Goal: Download file/media

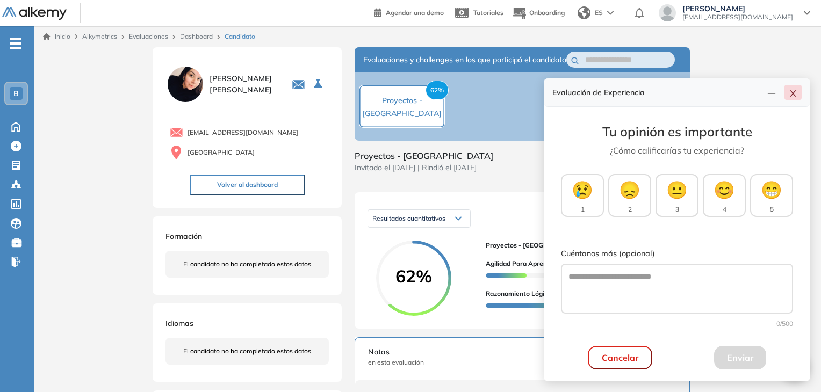
click at [793, 95] on icon "close" at bounding box center [793, 93] width 9 height 9
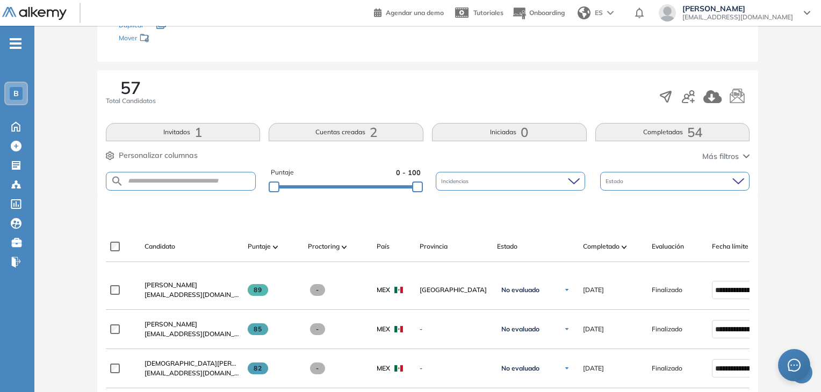
scroll to position [138, 0]
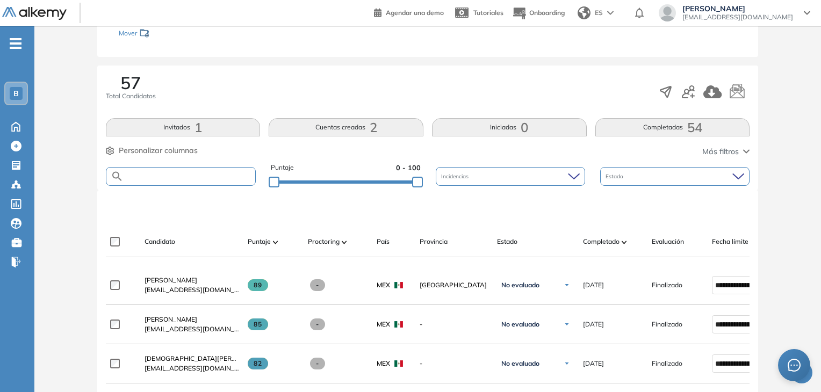
click at [168, 177] on input "text" at bounding box center [190, 176] width 132 height 8
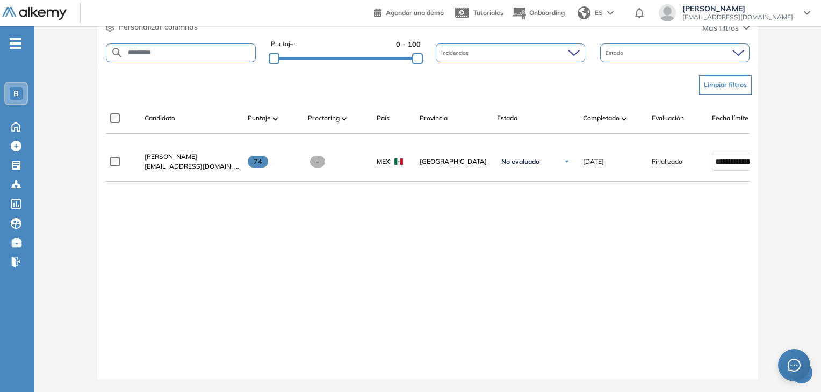
scroll to position [0, 0]
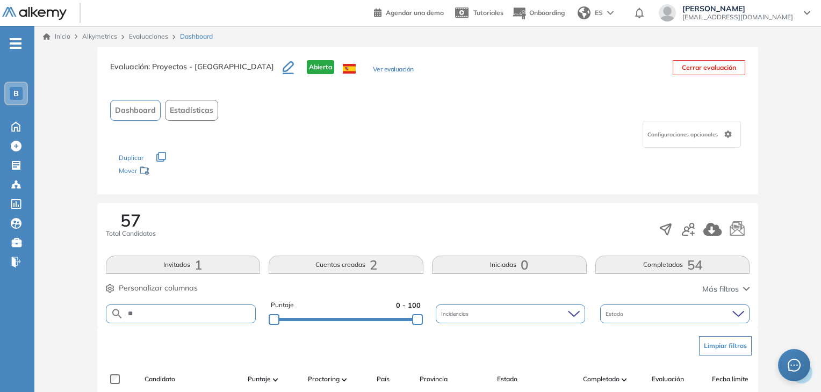
type input "*"
type input "*********"
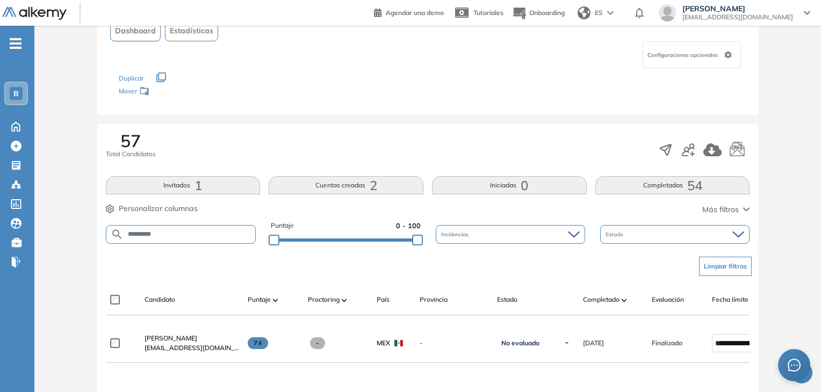
scroll to position [71, 0]
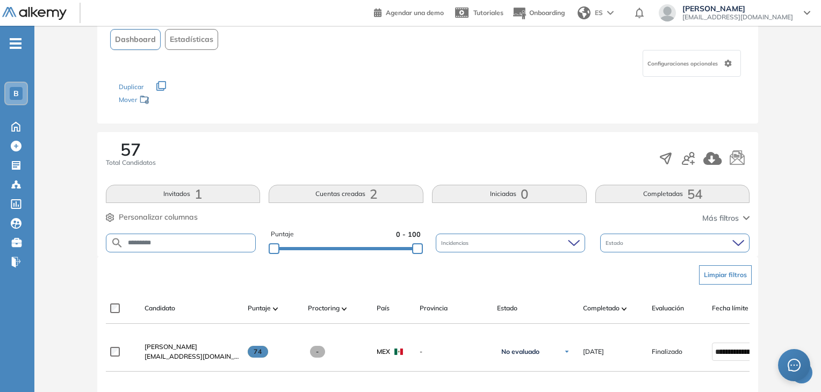
drag, startPoint x: 170, startPoint y: 243, endPoint x: 83, endPoint y: 219, distance: 90.5
click at [83, 219] on div "Evaluación : Proyectos - [GEOGRAPHIC_DATA] Abierta Ver evaluación Cerrar evalua…" at bounding box center [428, 279] width 778 height 606
type input "*******"
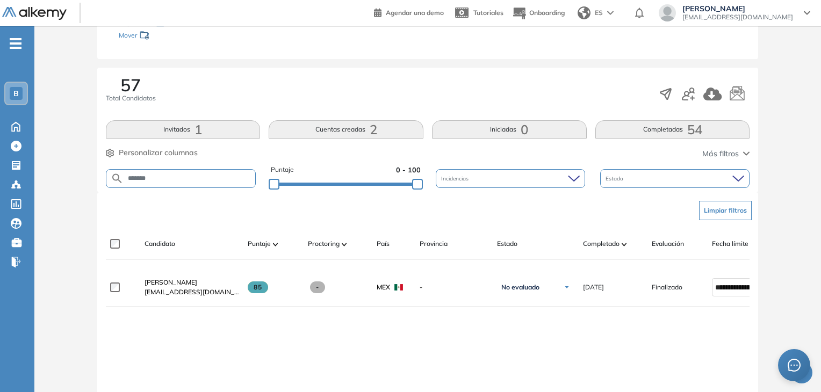
scroll to position [148, 0]
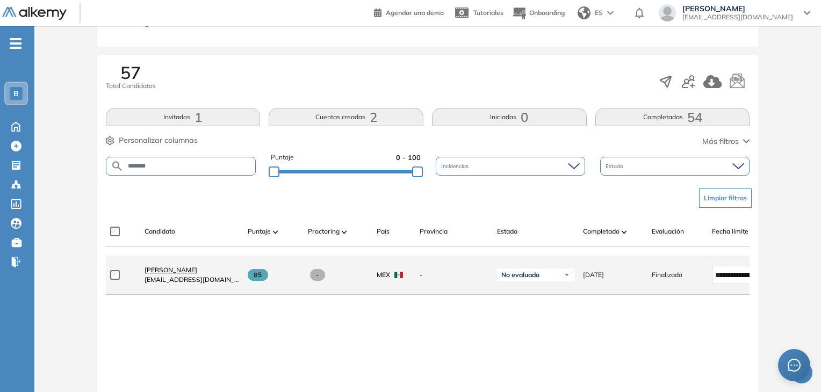
click at [197, 274] on span "[PERSON_NAME]" at bounding box center [171, 270] width 53 height 8
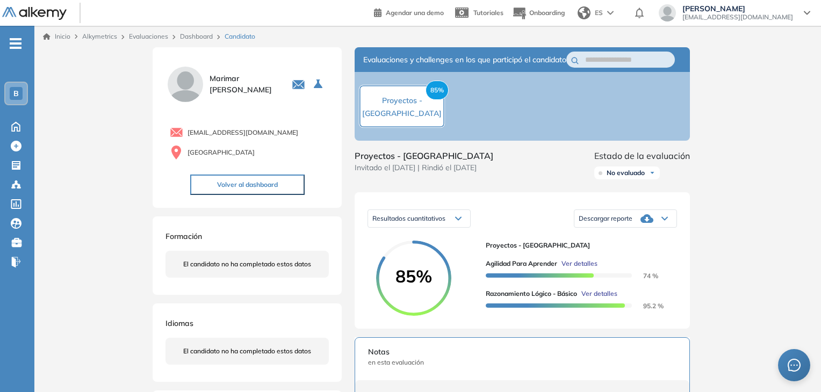
click at [656, 229] on div "Descargar reporte" at bounding box center [625, 218] width 102 height 21
click at [655, 261] on li "Descargar informe resumido" at bounding box center [619, 255] width 80 height 11
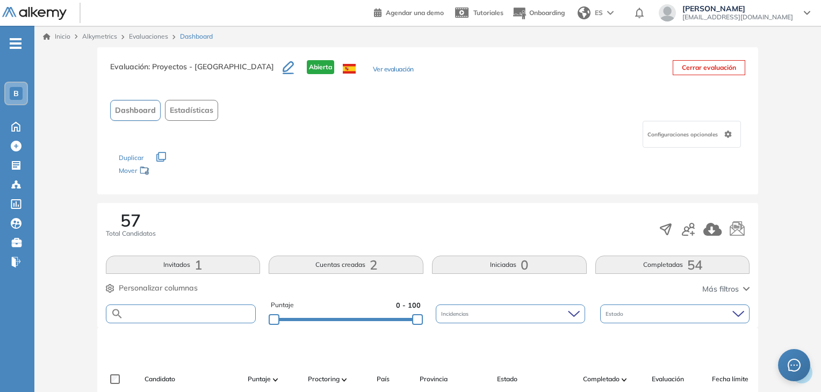
click at [155, 313] on input "text" at bounding box center [190, 314] width 132 height 8
type input "*****"
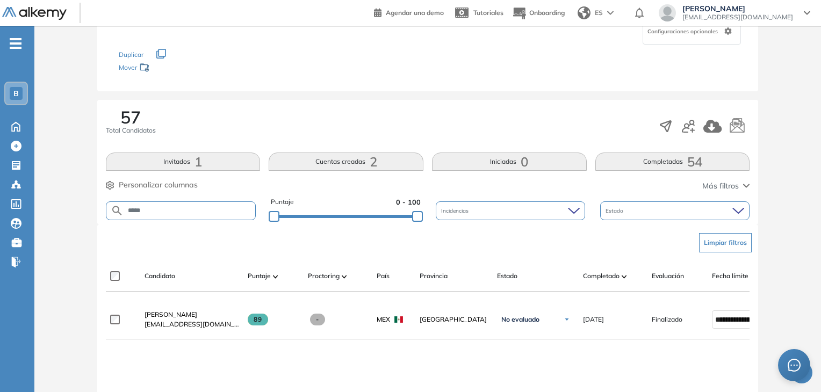
scroll to position [105, 0]
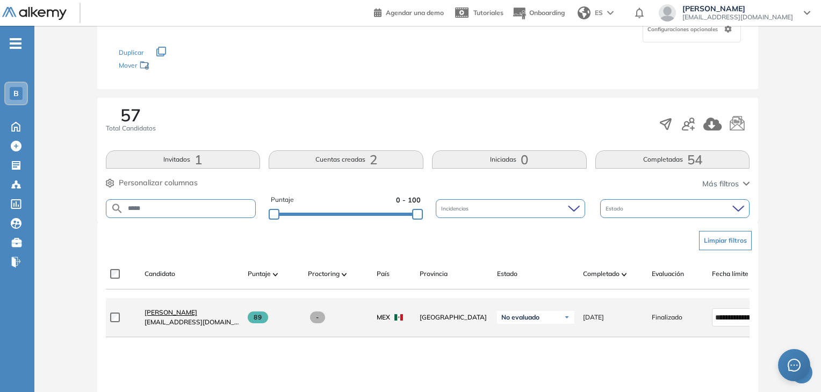
click at [174, 316] on span "[PERSON_NAME]" at bounding box center [171, 312] width 53 height 8
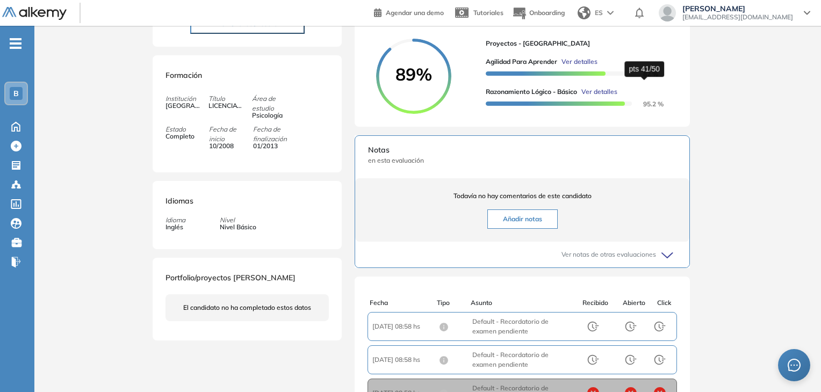
scroll to position [145, 0]
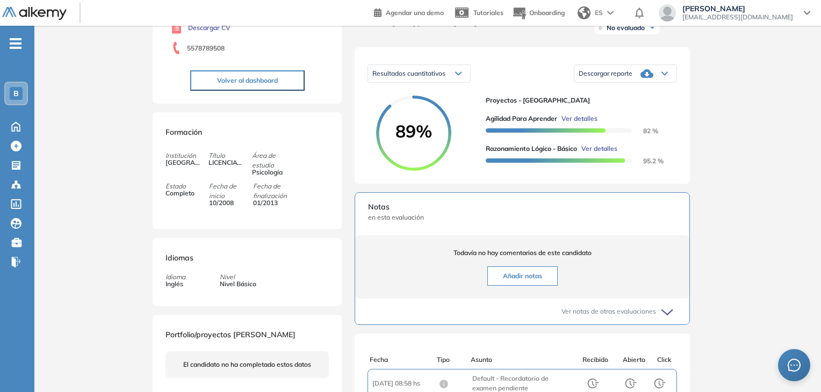
click at [639, 80] on div "Descargar reporte" at bounding box center [625, 73] width 102 height 21
click at [627, 116] on li "Descargar informe resumido" at bounding box center [619, 110] width 80 height 11
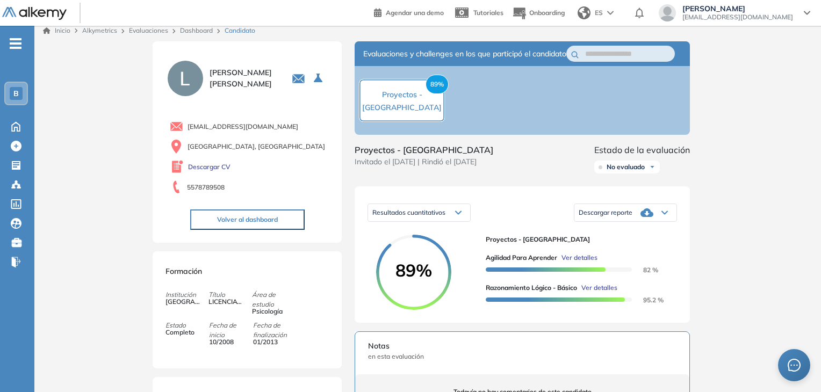
scroll to position [0, 0]
